Goal: Information Seeking & Learning: Find specific fact

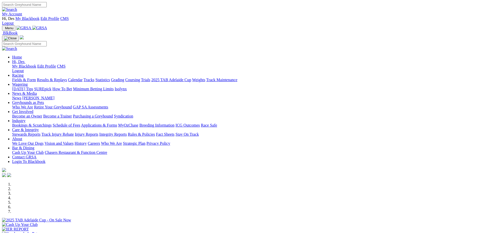
click at [23, 73] on link "Racing" at bounding box center [17, 75] width 11 height 4
click at [67, 78] on link "Results & Replays" at bounding box center [52, 80] width 30 height 4
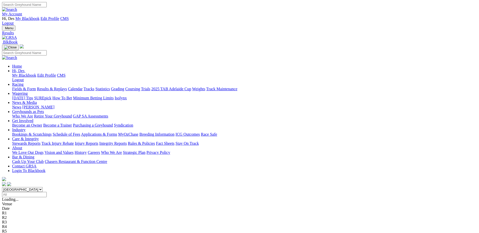
click at [47, 192] on input "Select date" at bounding box center [24, 194] width 45 height 5
type input "[DATE]"
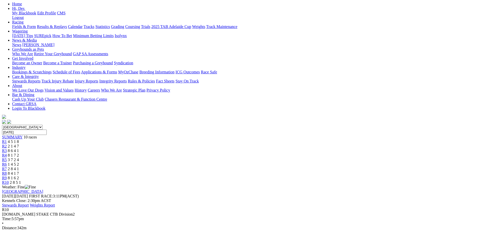
scroll to position [76, 0]
